Goal: Task Accomplishment & Management: Use online tool/utility

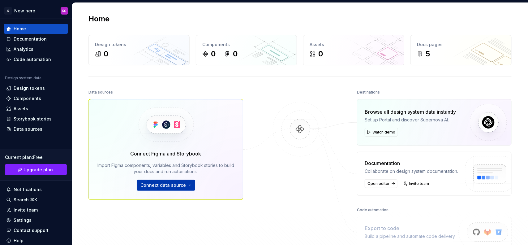
click at [183, 188] on span "Connect data source" at bounding box center [163, 185] width 45 height 6
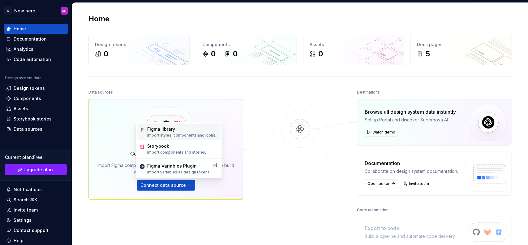
click at [171, 135] on p "Import styles, components and icons." at bounding box center [181, 135] width 69 height 5
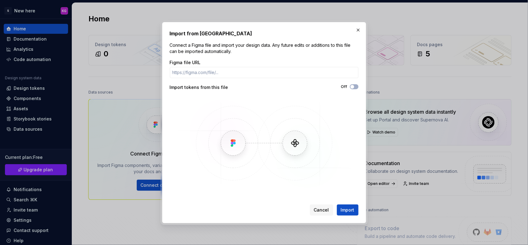
click at [237, 146] on img at bounding box center [263, 143] width 179 height 93
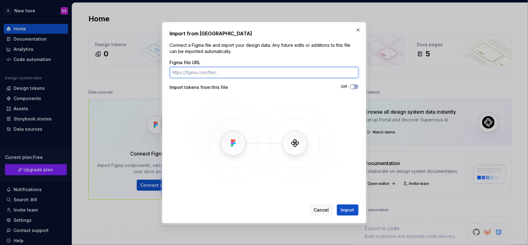
click at [311, 73] on input "Figma file URL" at bounding box center [264, 72] width 189 height 11
paste input "[URL][DOMAIN_NAME]"
type input "[URL][DOMAIN_NAME]"
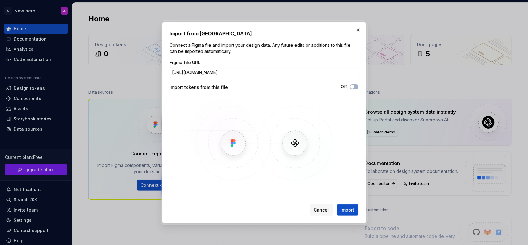
scroll to position [0, 0]
click at [230, 116] on img at bounding box center [263, 143] width 179 height 93
click at [341, 207] on span "Import" at bounding box center [348, 210] width 14 height 6
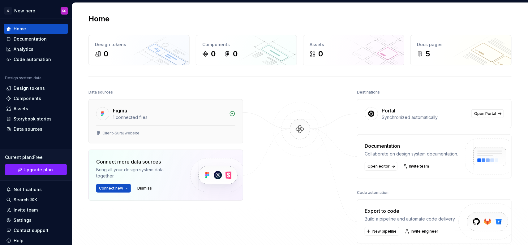
click at [217, 118] on div "1 connected files" at bounding box center [169, 117] width 113 height 6
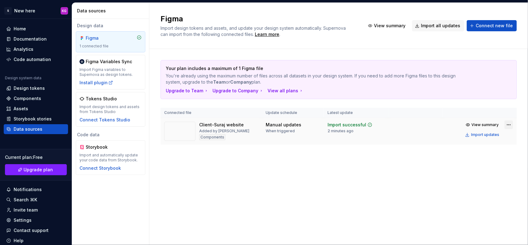
click at [506, 124] on html "S New here KG Home Documentation Analytics Code automation Design system data D…" at bounding box center [264, 122] width 528 height 245
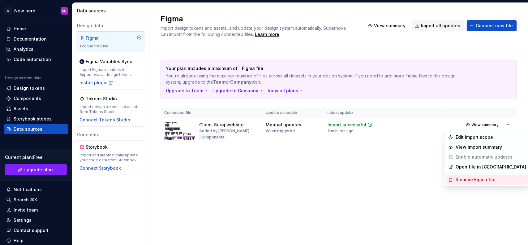
click at [472, 178] on div "Remove Figma file" at bounding box center [491, 180] width 71 height 6
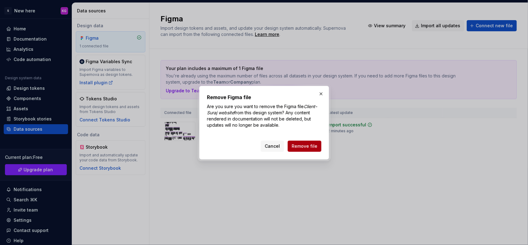
click at [303, 143] on span "Remove file" at bounding box center [305, 146] width 26 height 6
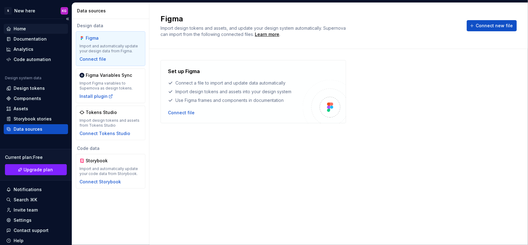
click at [28, 29] on div "Home" at bounding box center [35, 29] width 59 height 6
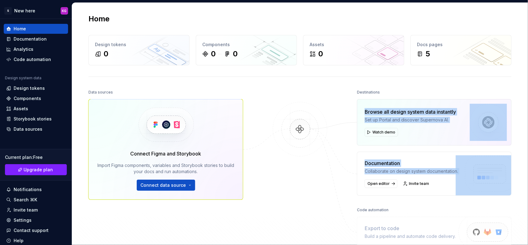
drag, startPoint x: 362, startPoint y: 111, endPoint x: 422, endPoint y: 197, distance: 105.6
click at [422, 197] on div "Destinations Browse all design system data instantly Set up Portal and discover…" at bounding box center [434, 167] width 155 height 159
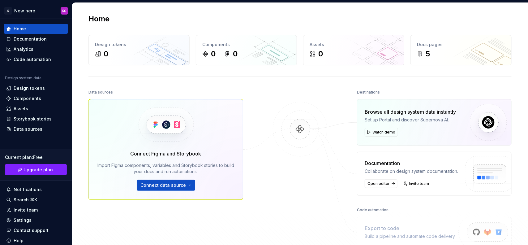
click at [278, 170] on div at bounding box center [300, 167] width 62 height 159
